Goal: Contribute content

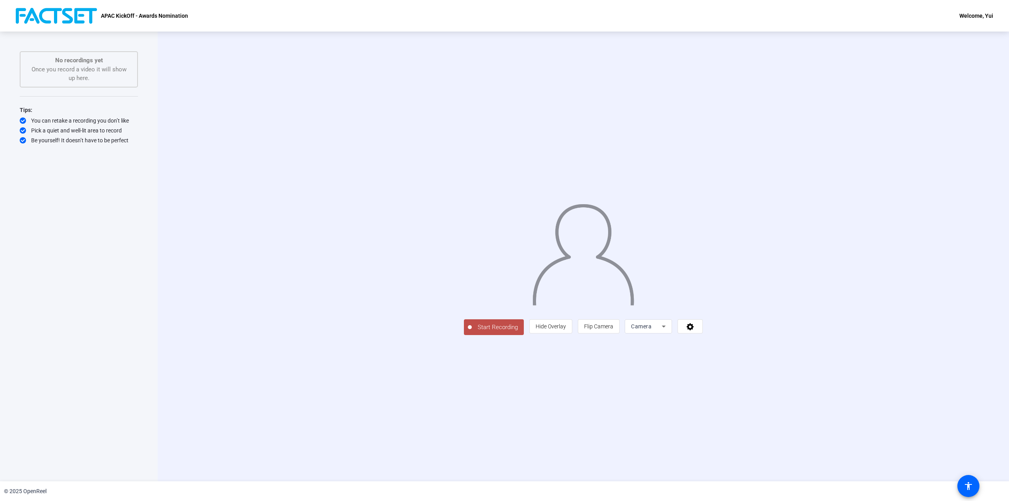
click at [668, 331] on icon at bounding box center [663, 326] width 9 height 9
click at [845, 398] on div at bounding box center [504, 250] width 1009 height 501
click at [694, 330] on icon at bounding box center [689, 326] width 7 height 7
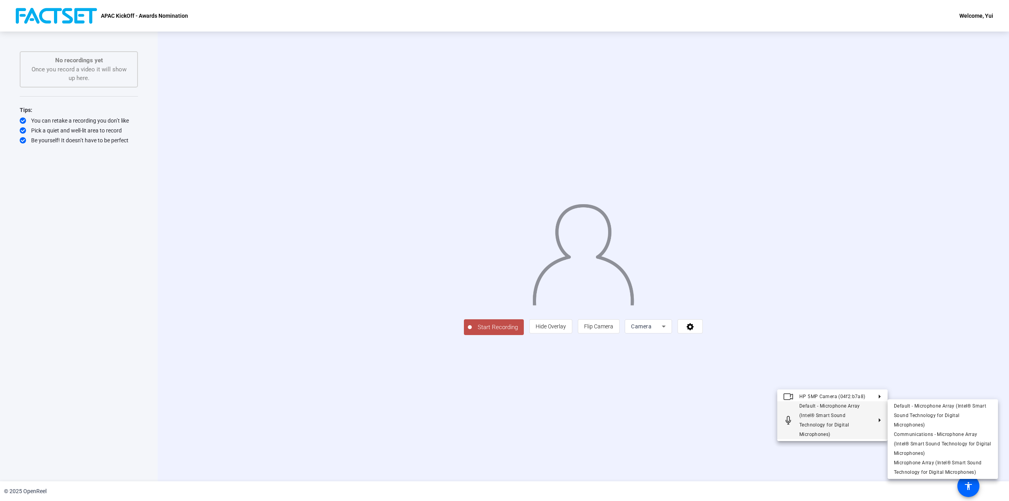
click at [675, 435] on div at bounding box center [504, 250] width 1009 height 501
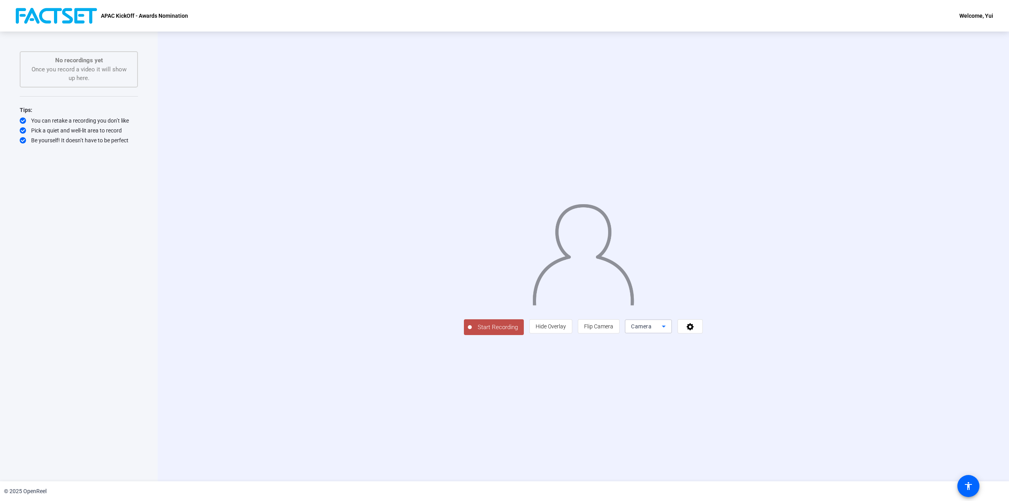
click at [668, 331] on icon at bounding box center [663, 326] width 9 height 9
click at [737, 408] on span "Screen" at bounding box center [734, 412] width 15 height 9
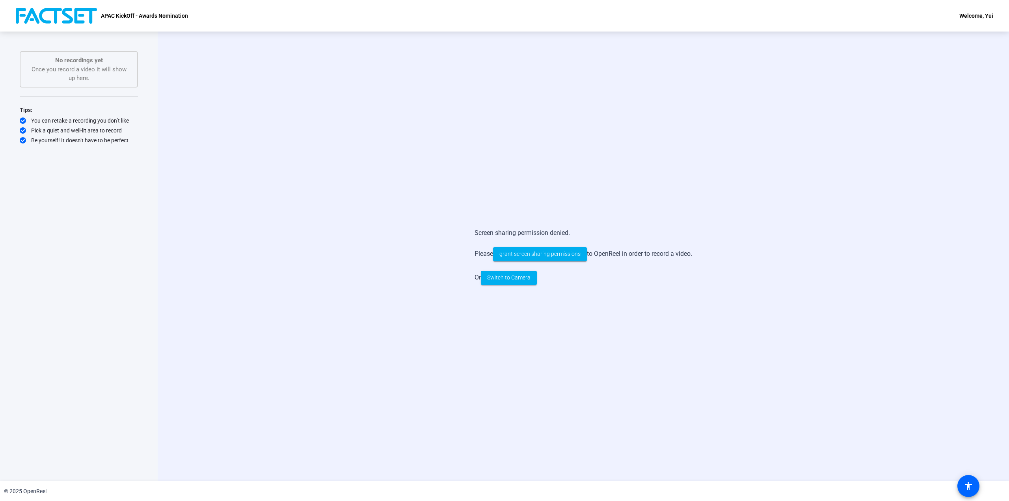
drag, startPoint x: 647, startPoint y: 171, endPoint x: 629, endPoint y: 163, distance: 20.1
click at [645, 170] on div "Screen sharing permission denied. Please grant screen sharing permissions to Op…" at bounding box center [583, 257] width 851 height 450
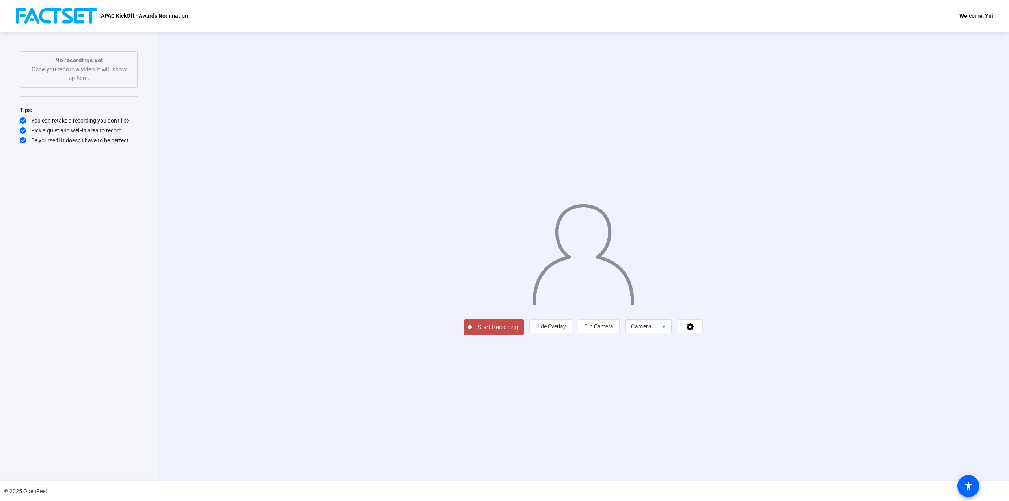
click at [662, 331] on div "Camera" at bounding box center [646, 326] width 31 height 9
click at [227, 216] on div at bounding box center [504, 250] width 1009 height 501
